Goal: Navigation & Orientation: Understand site structure

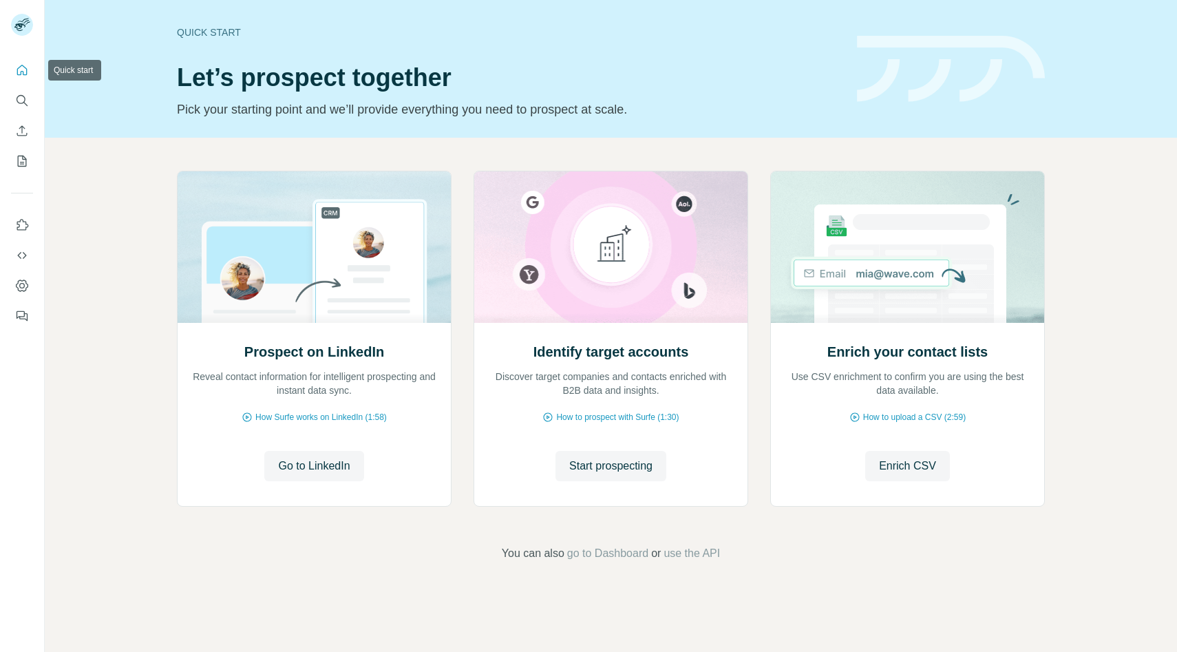
click at [20, 70] on icon "Quick start" at bounding box center [22, 70] width 14 height 14
click at [19, 96] on icon "Search" at bounding box center [22, 101] width 14 height 14
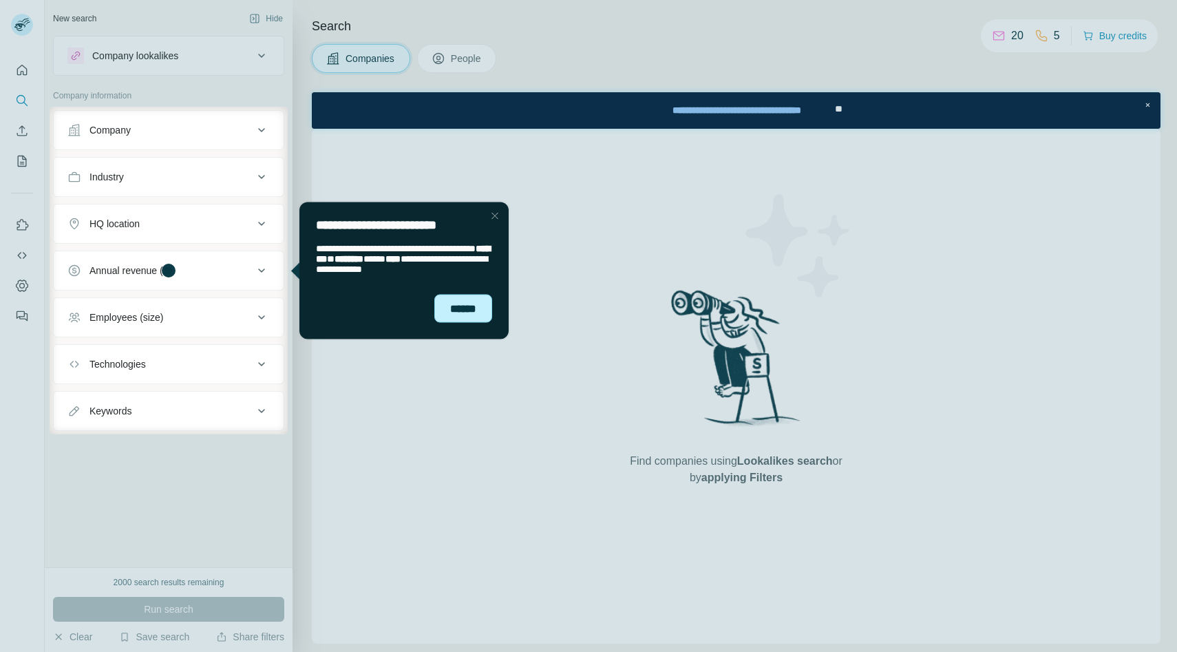
click at [467, 310] on div "******" at bounding box center [463, 308] width 58 height 28
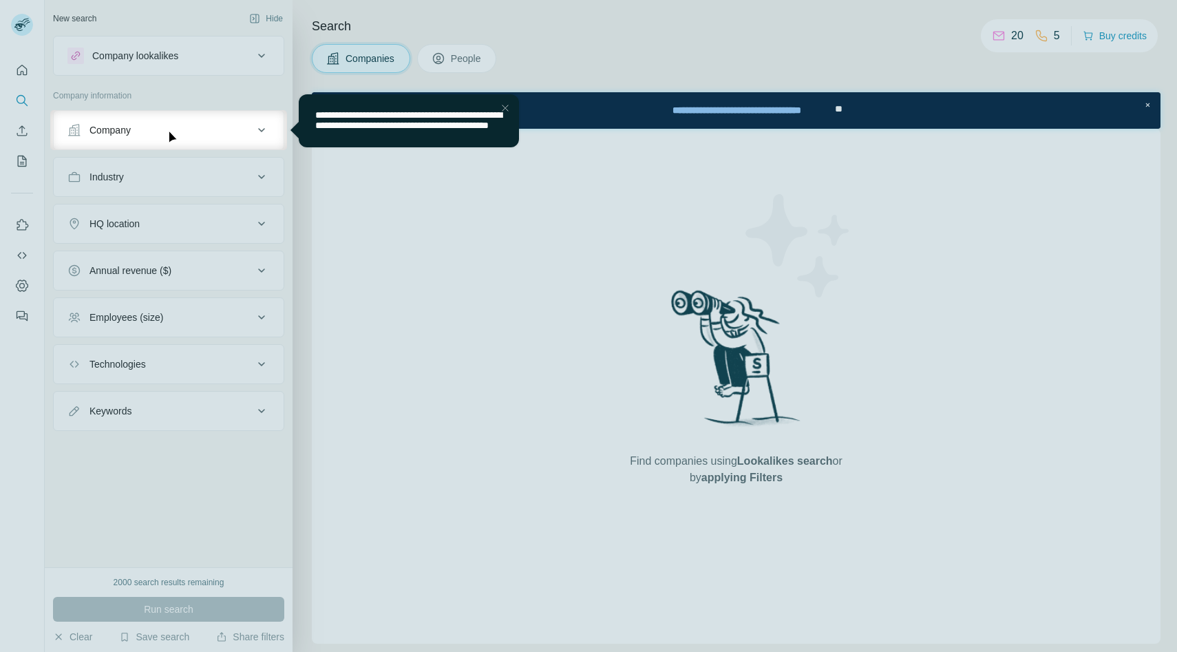
click at [504, 110] on div "Close Step" at bounding box center [505, 108] width 17 height 17
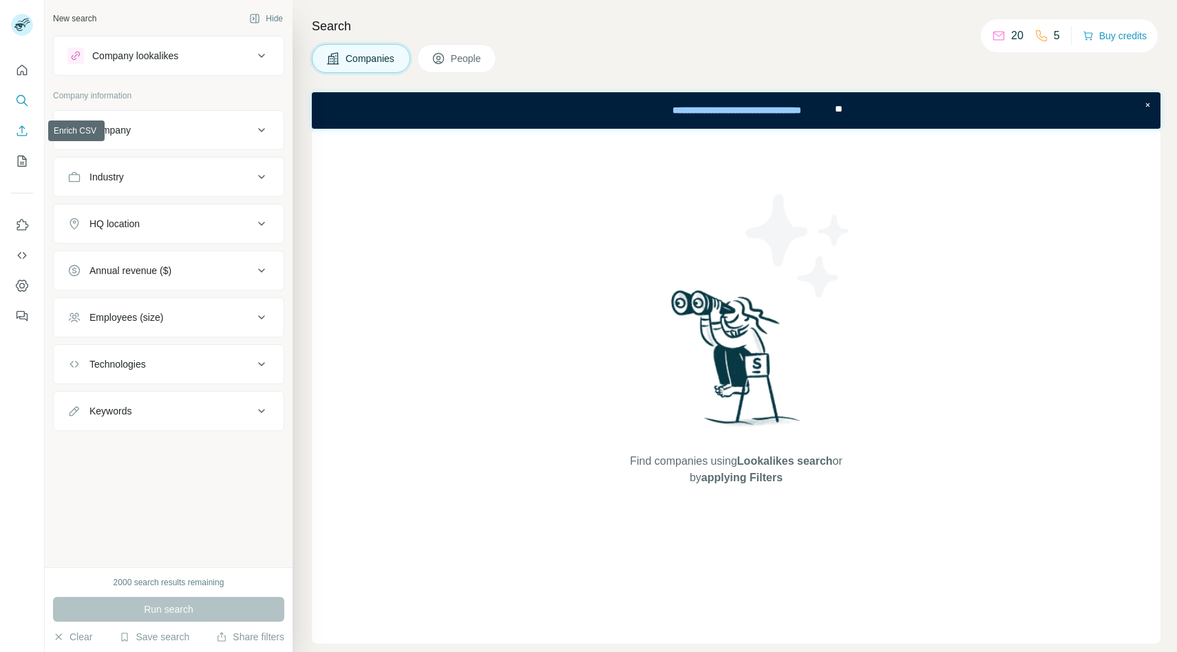
click at [22, 138] on button "Enrich CSV" at bounding box center [22, 130] width 22 height 25
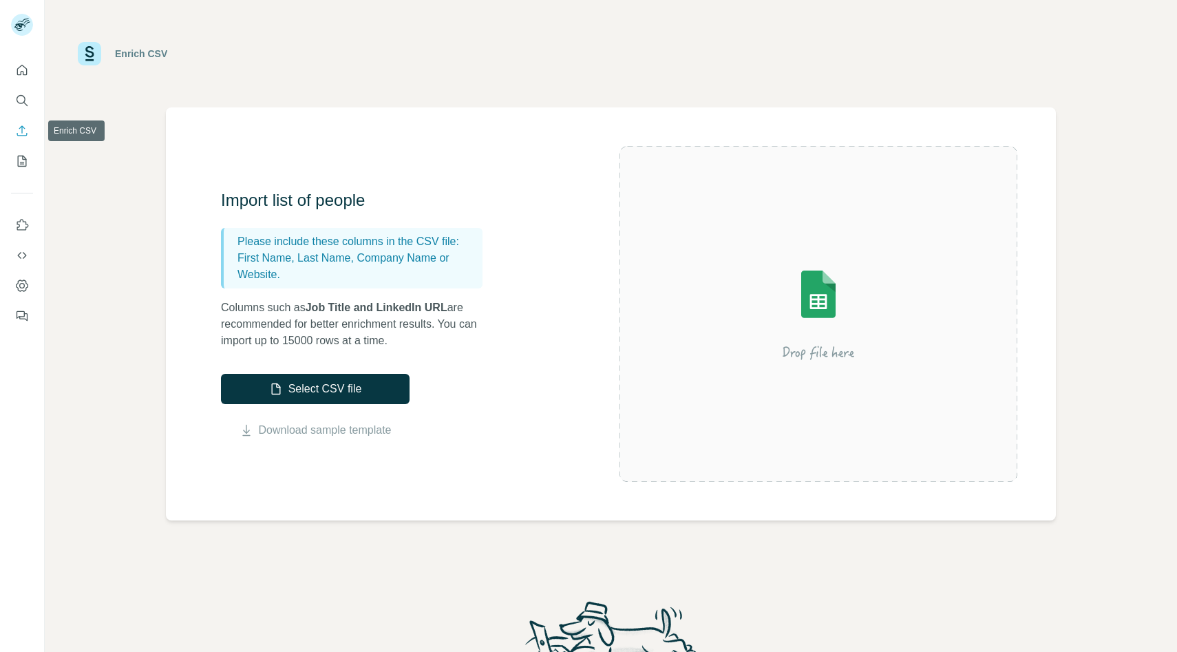
click at [23, 160] on icon "My lists" at bounding box center [22, 161] width 14 height 14
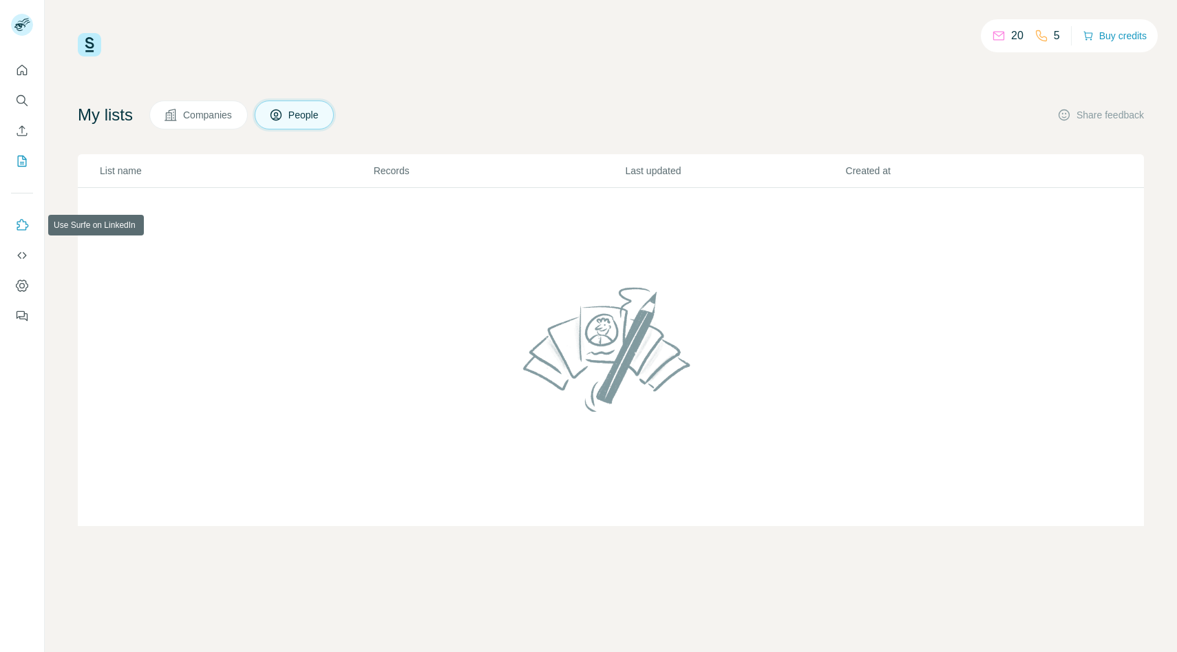
click at [21, 224] on icon "Use Surfe on LinkedIn" at bounding box center [22, 225] width 14 height 14
click at [28, 235] on button "Use Surfe on LinkedIn" at bounding box center [22, 225] width 22 height 25
click at [25, 279] on icon "Dashboard" at bounding box center [22, 286] width 14 height 14
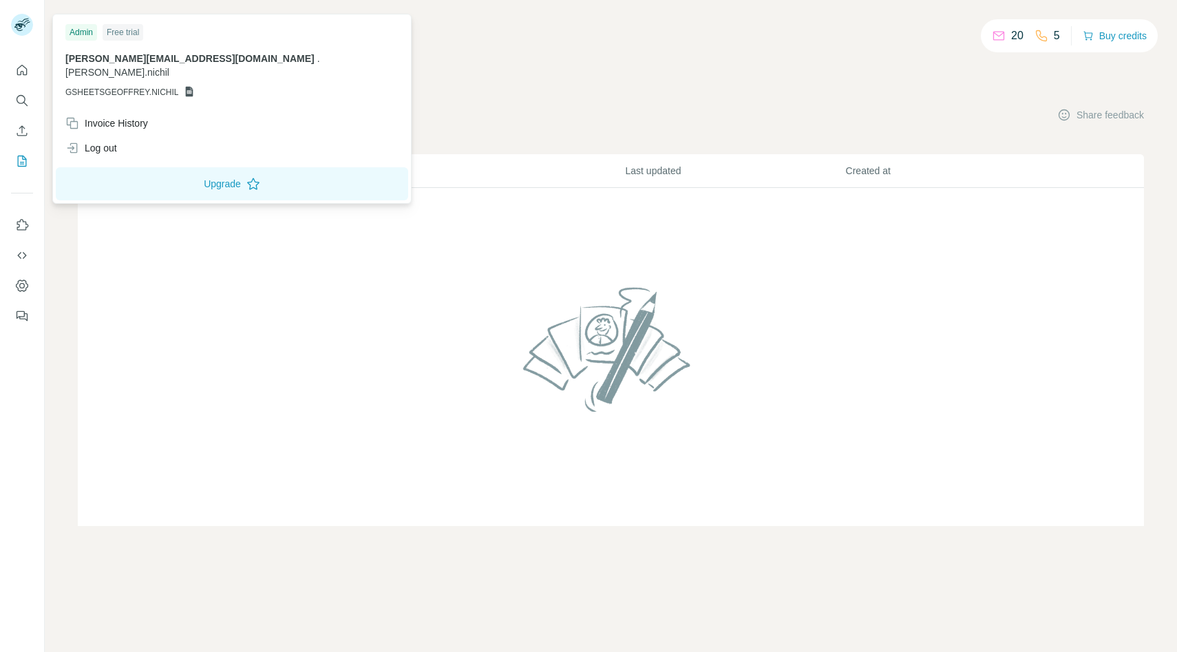
click at [148, 65] on div "geoffrey.nichil@gmail.com . geoffrey.nichil GSHEETSGEOFFREY.NICHIL" at bounding box center [231, 75] width 333 height 47
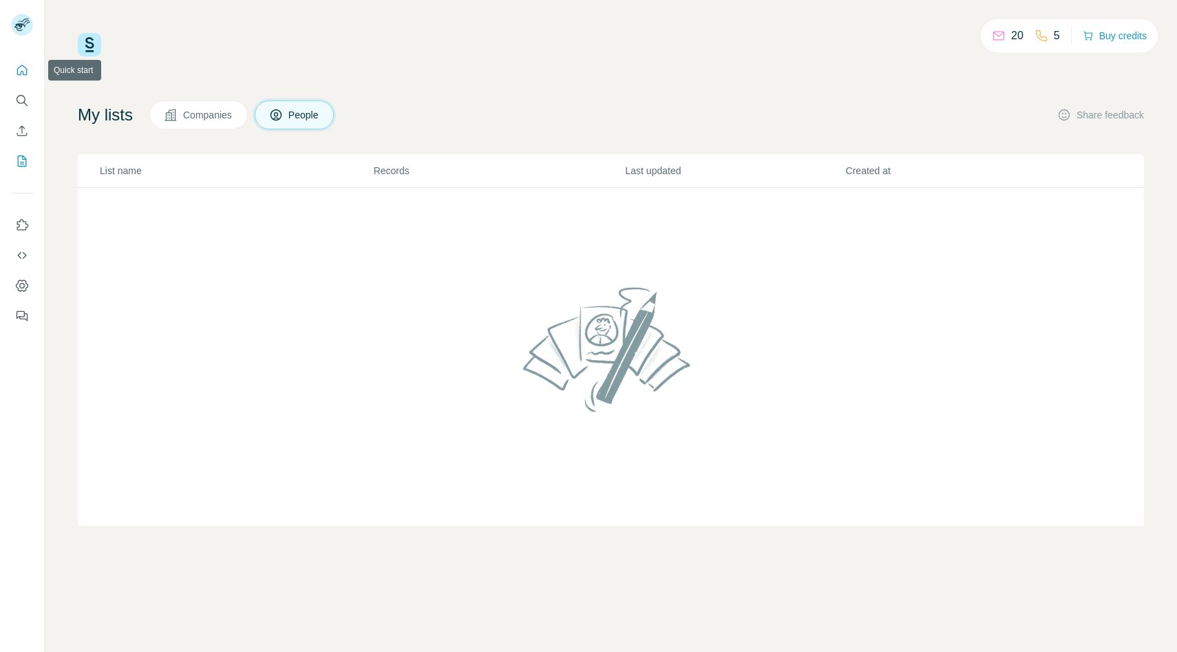
click at [20, 73] on icon "Quick start" at bounding box center [22, 70] width 14 height 14
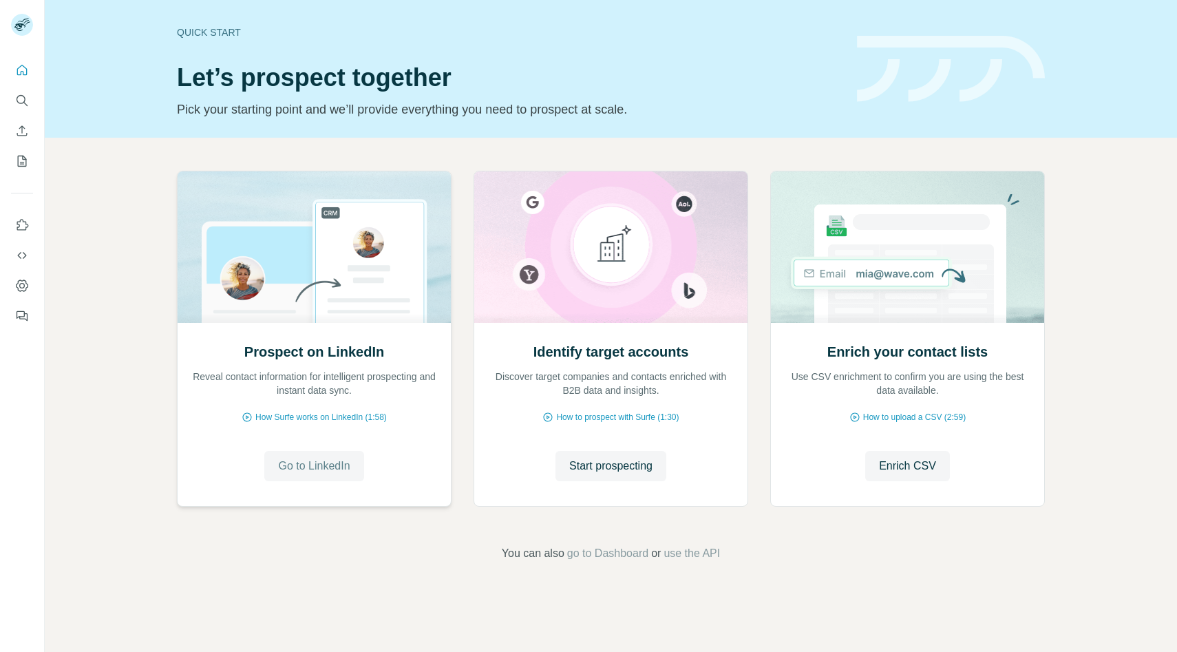
click at [337, 458] on span "Go to LinkedIn" at bounding box center [314, 466] width 72 height 17
click at [23, 288] on icon "Dashboard" at bounding box center [22, 286] width 14 height 14
click at [28, 283] on icon "Dashboard" at bounding box center [22, 286] width 14 height 14
click at [28, 310] on icon "Feedback" at bounding box center [22, 316] width 14 height 14
click at [19, 295] on button "Dashboard" at bounding box center [22, 285] width 22 height 25
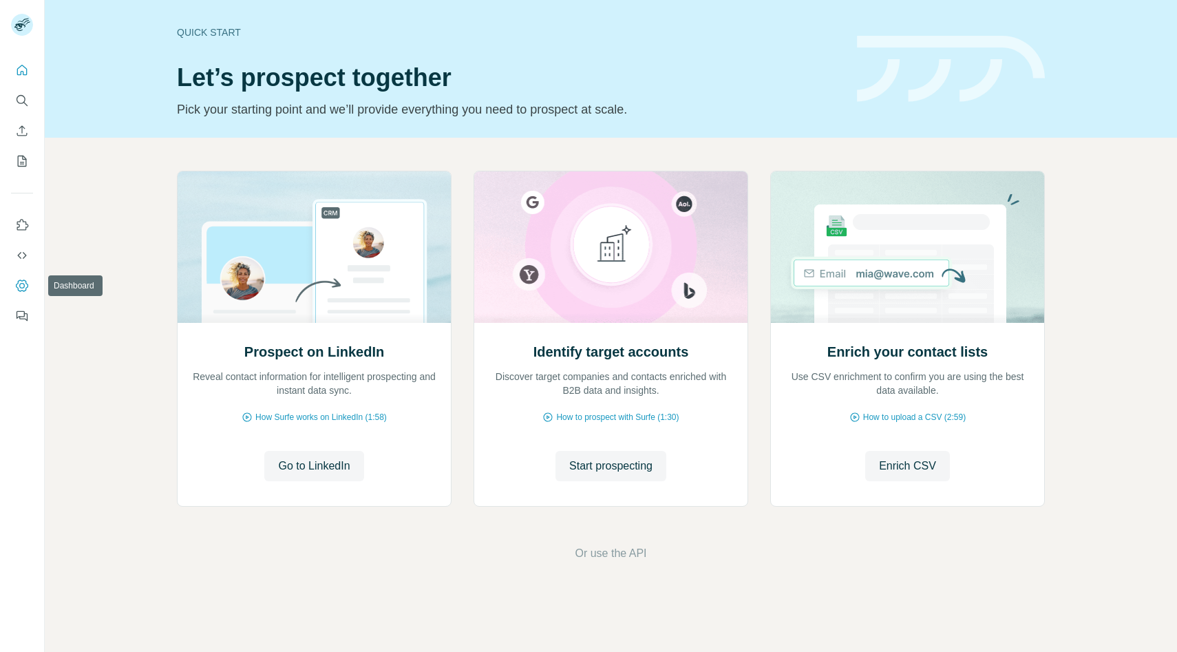
click at [28, 290] on icon "Dashboard" at bounding box center [22, 286] width 14 height 14
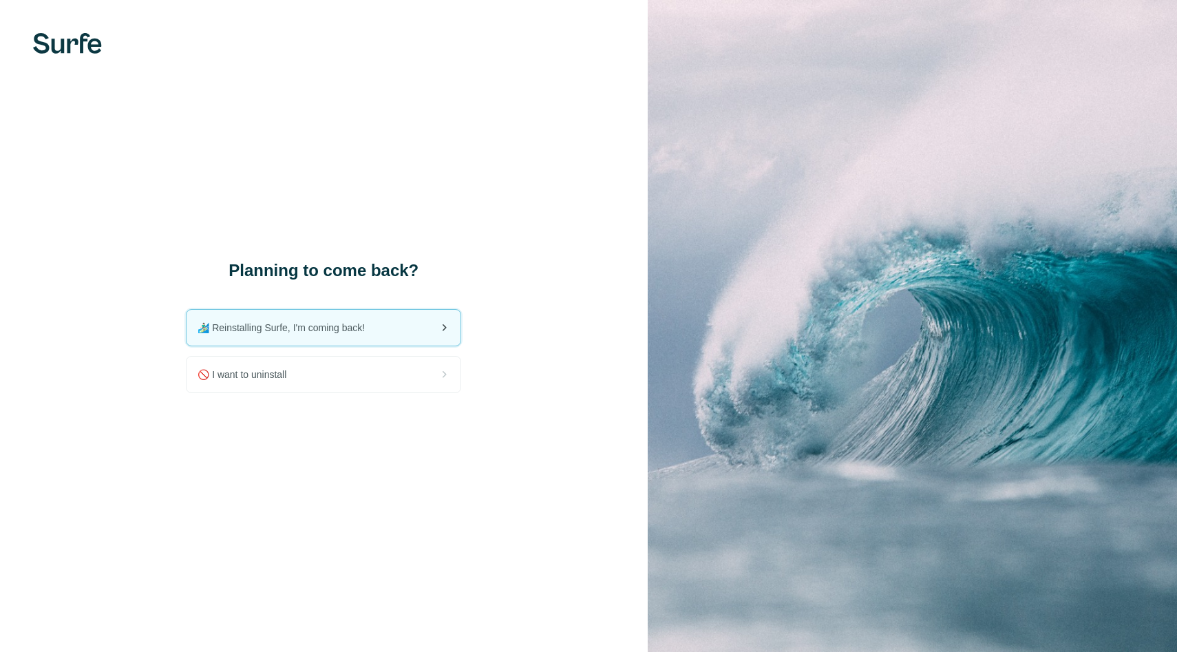
click at [390, 332] on div "🏄🏻‍♂️ Reinstalling Surfe, I'm coming back!" at bounding box center [324, 328] width 274 height 36
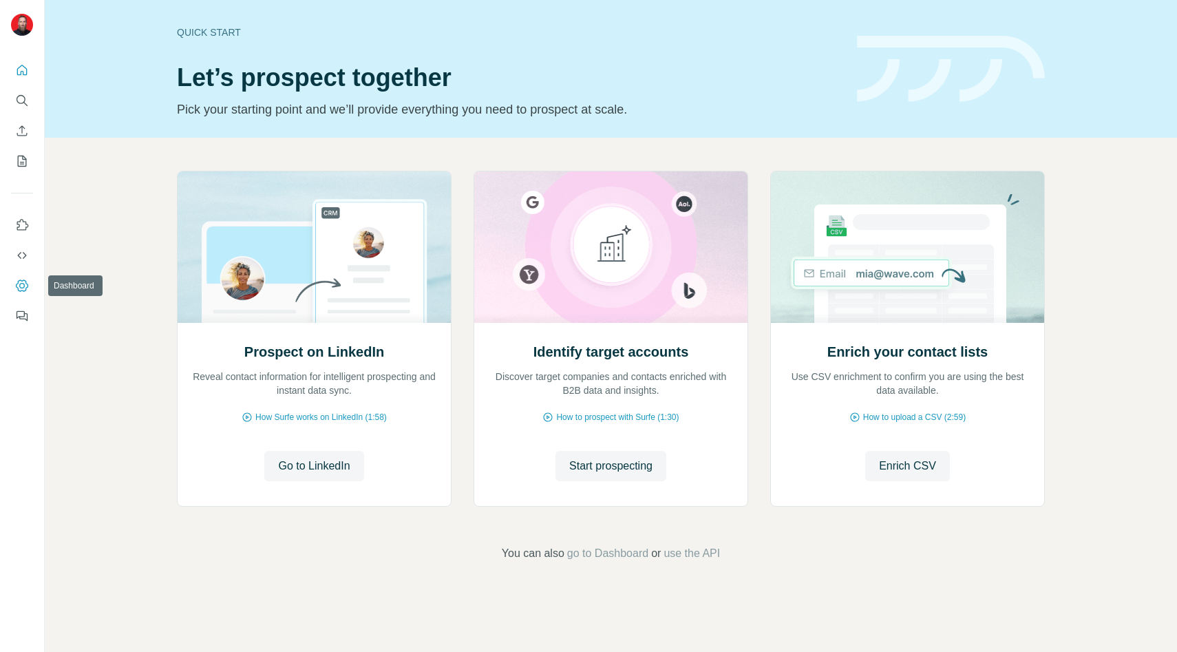
click at [27, 284] on icon "Dashboard" at bounding box center [22, 286] width 14 height 14
